Goal: Task Accomplishment & Management: Complete application form

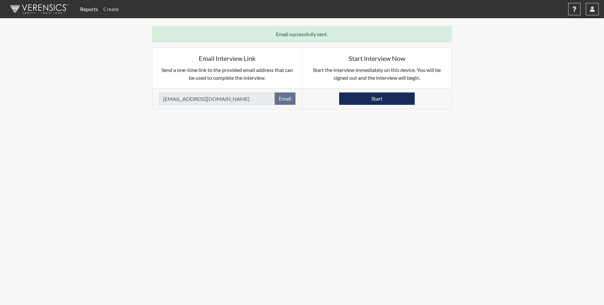
click at [112, 10] on link "Create" at bounding box center [111, 9] width 21 height 13
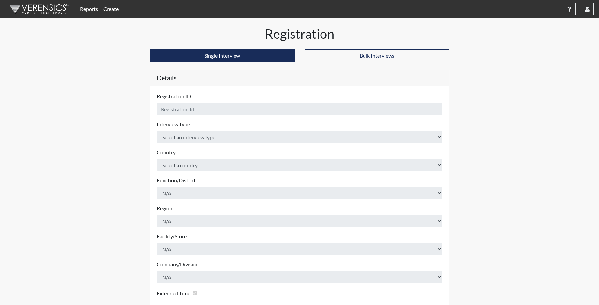
checkbox input "true"
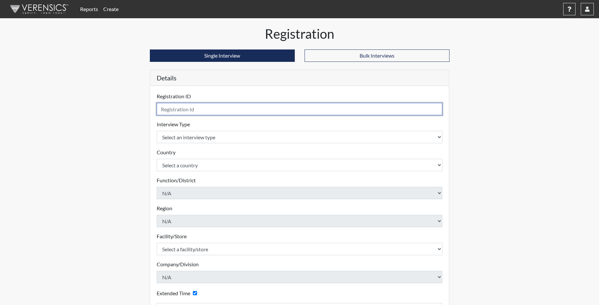
click at [178, 112] on input "text" at bounding box center [300, 109] width 286 height 12
type input "DGUY9697"
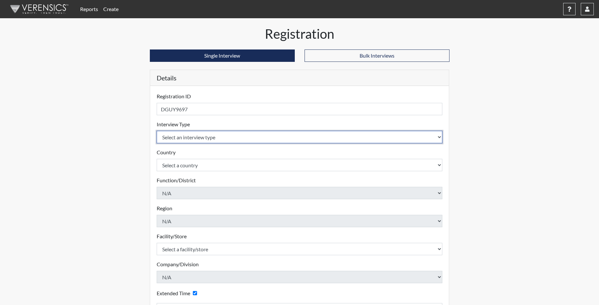
click at [199, 139] on select "Select an interview type Corrections Pre-Employment" at bounding box center [300, 137] width 286 height 12
select select "ff733e93-e1bf-11ea-9c9f-0eff0cf7eb8f"
click at [157, 131] on select "Select an interview type Corrections Pre-Employment" at bounding box center [300, 137] width 286 height 12
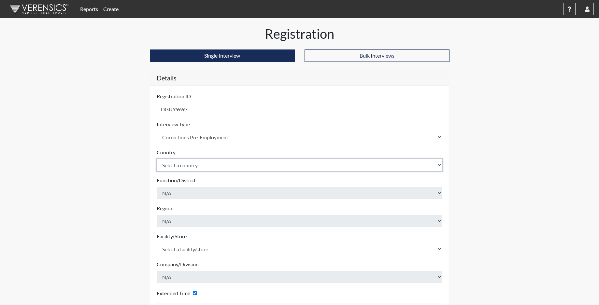
click at [189, 163] on select "Select a country [GEOGRAPHIC_DATA] [GEOGRAPHIC_DATA]" at bounding box center [300, 165] width 286 height 12
select select "united-states-of-[GEOGRAPHIC_DATA]"
click at [157, 159] on select "Select a country [GEOGRAPHIC_DATA] [GEOGRAPHIC_DATA]" at bounding box center [300, 165] width 286 height 12
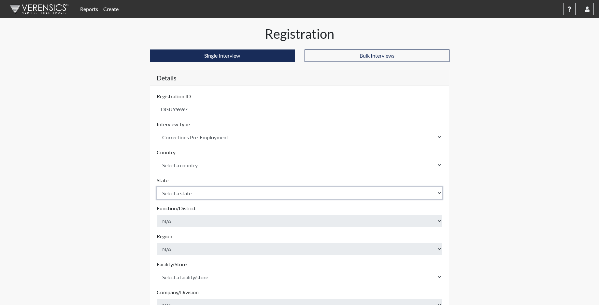
click at [181, 194] on select "Select a state [US_STATE] [US_STATE] [US_STATE] [US_STATE] [US_STATE] [US_STATE…" at bounding box center [300, 193] width 286 height 12
select select "SC"
click at [157, 187] on select "Select a state [US_STATE] [US_STATE] [US_STATE] [US_STATE] [US_STATE] [US_STATE…" at bounding box center [300, 193] width 286 height 12
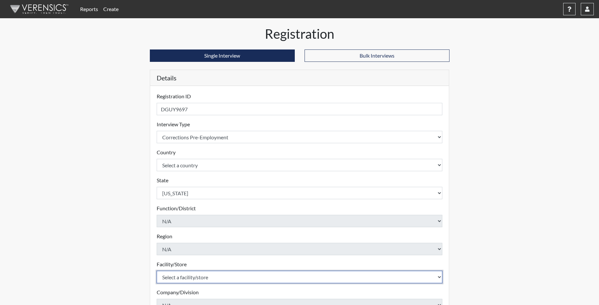
click at [180, 278] on select "Select a facility/store [GEOGRAPHIC_DATA] CI Broad River CI [PERSON_NAME] CI Di…" at bounding box center [300, 277] width 286 height 12
select select "691d6565-f5f6-4542-897a-84469a4b0922"
click at [157, 271] on select "Select a facility/store [GEOGRAPHIC_DATA] CI Broad River CI [PERSON_NAME] CI Di…" at bounding box center [300, 277] width 286 height 12
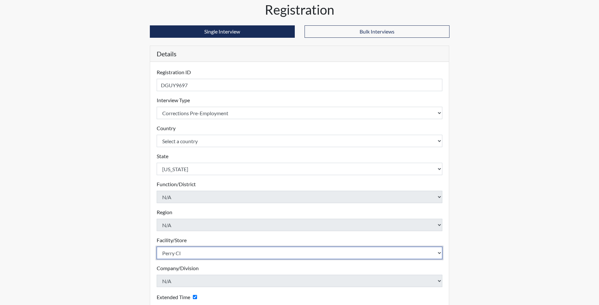
scroll to position [107, 0]
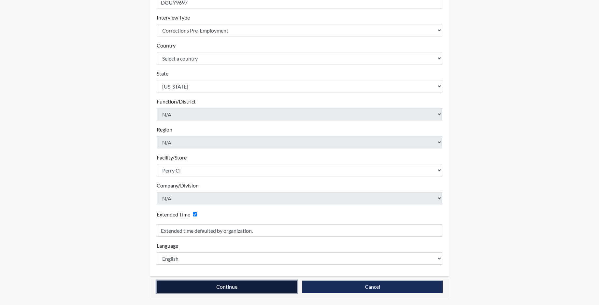
click at [204, 288] on button "Continue" at bounding box center [227, 287] width 140 height 12
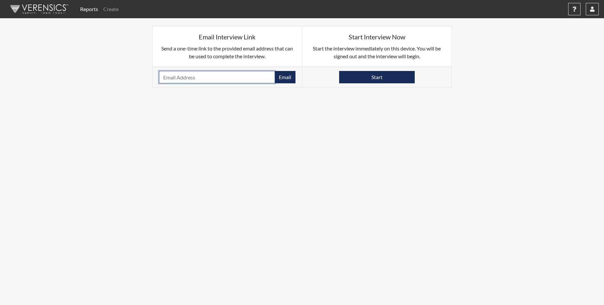
paste input "GUYD14@ECUALUMNI.ECU.EDU"
type input "GUYD14@ECUALUMNI.ECU.EDU"
click at [290, 77] on button "Email" at bounding box center [285, 77] width 21 height 12
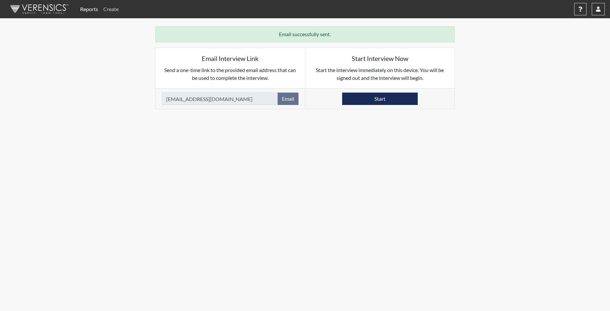
click at [110, 7] on link "Create" at bounding box center [111, 9] width 21 height 13
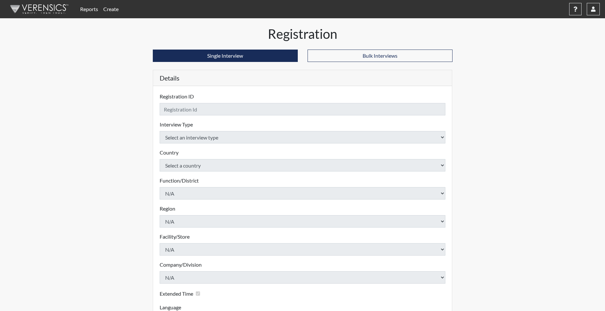
checkbox input "true"
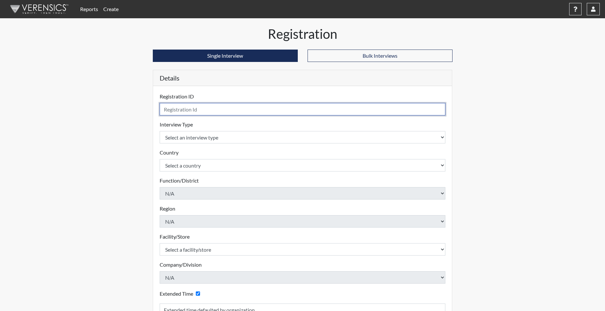
click at [209, 105] on input "text" at bounding box center [303, 109] width 286 height 12
type input "ZFELDER1664"
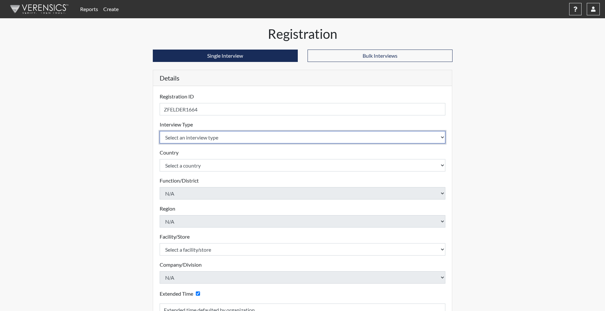
click at [211, 139] on select "Select an interview type Corrections Pre-Employment" at bounding box center [303, 137] width 286 height 12
select select "ff733e93-e1bf-11ea-9c9f-0eff0cf7eb8f"
click at [160, 131] on select "Select an interview type Corrections Pre-Employment" at bounding box center [303, 137] width 286 height 12
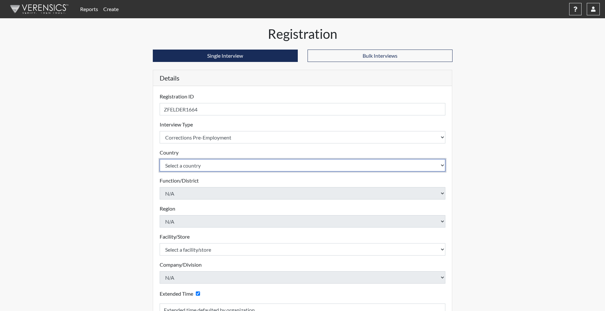
click at [197, 164] on select "Select a country United States Mexico" at bounding box center [303, 165] width 286 height 12
select select "united-states-of-america"
click at [160, 159] on select "Select a country United States Mexico" at bounding box center [303, 165] width 286 height 12
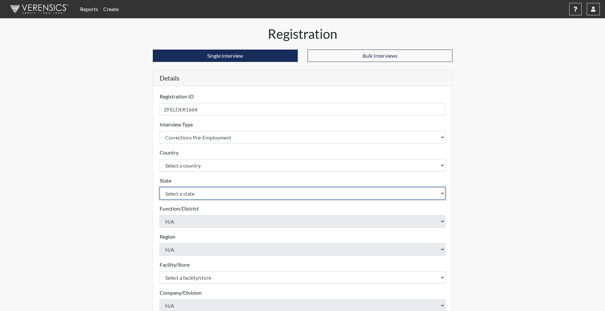
click at [194, 195] on select "Select a state Alabama Alaska Arizona Arkansas California Colorado Connecticut …" at bounding box center [303, 193] width 286 height 12
select select "SC"
click at [160, 187] on select "Select a state Alabama Alaska Arizona Arkansas California Colorado Connecticut …" at bounding box center [303, 193] width 286 height 12
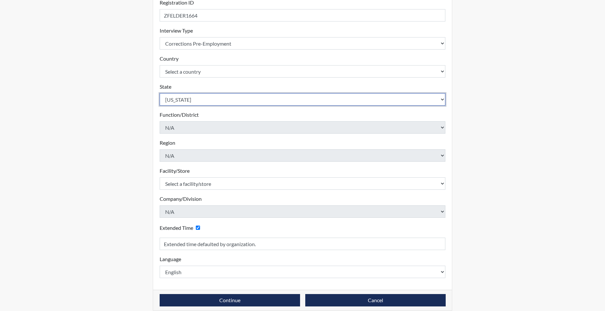
scroll to position [98, 0]
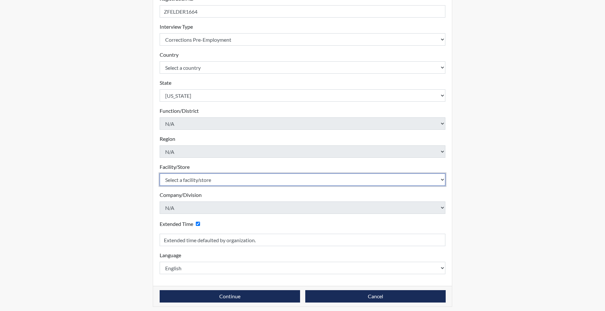
click at [179, 180] on select "Select a facility/store Allendale CI Broad River CI Camille Graham CI Division …" at bounding box center [303, 179] width 286 height 12
select select "6b2bc1c5-f1d6-4d28-88b9-775fabb55177"
click at [160, 173] on select "Select a facility/store Allendale CI Broad River CI Camille Graham CI Division …" at bounding box center [303, 179] width 286 height 12
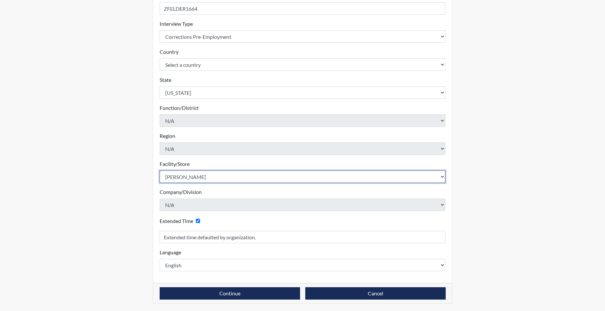
scroll to position [101, 0]
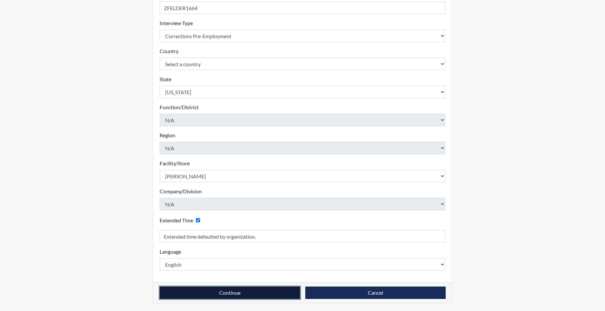
click at [203, 295] on button "Continue" at bounding box center [230, 292] width 140 height 12
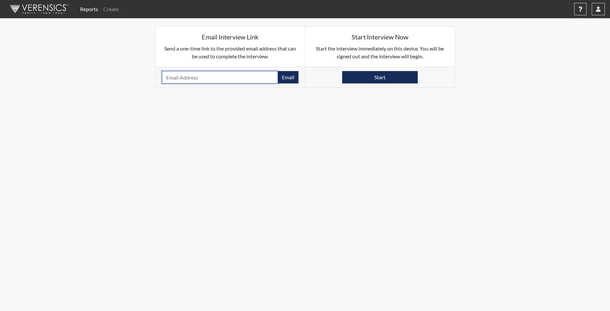
click at [181, 75] on input "email" at bounding box center [220, 77] width 116 height 12
drag, startPoint x: 181, startPoint y: 75, endPoint x: 186, endPoint y: 85, distance: 10.8
drag, startPoint x: 186, startPoint y: 85, endPoint x: 178, endPoint y: 77, distance: 11.5
click at [178, 77] on input "email" at bounding box center [220, 77] width 116 height 12
paste input "ZAIANNAFELDER75@GMAIL.COM"
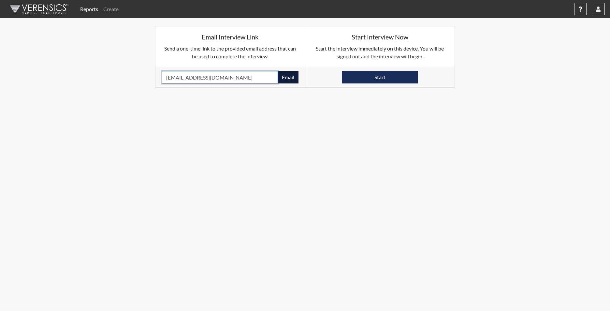
type input "ZAIANNAFELDER75@GMAIL.COM"
click at [290, 81] on button "Email" at bounding box center [288, 77] width 21 height 12
